Goal: Find specific page/section: Find specific page/section

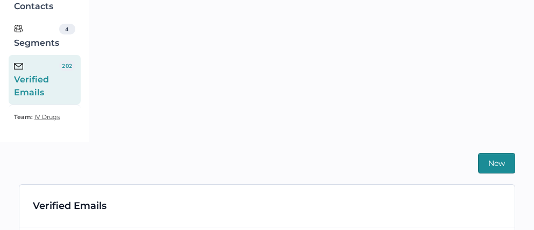
scroll to position [84, 0]
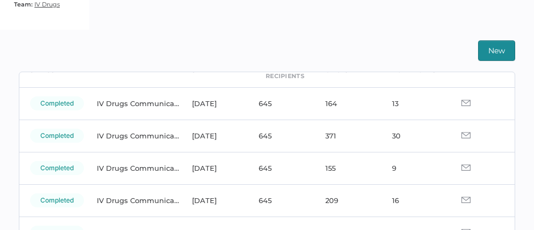
scroll to position [62, 0]
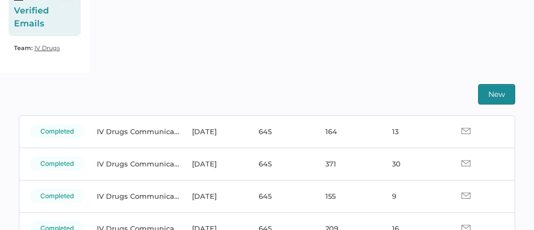
scroll to position [81, 0]
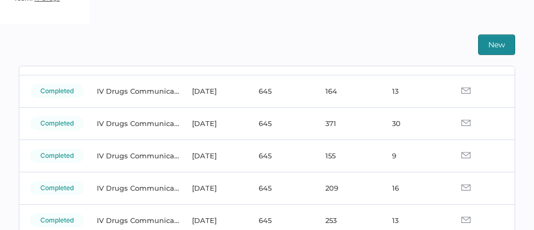
scroll to position [67, 0]
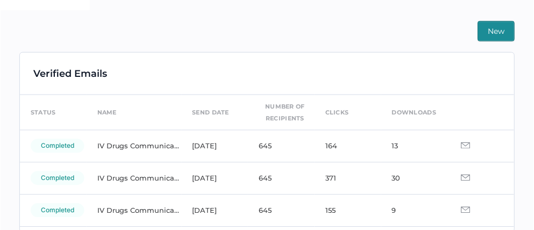
scroll to position [242, 0]
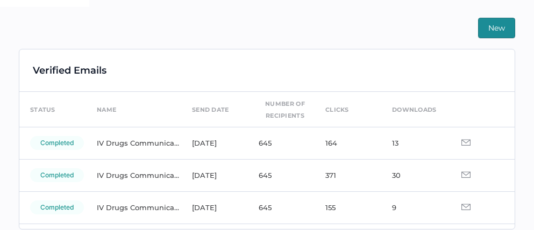
scroll to position [242, 0]
